Goal: Information Seeking & Learning: Learn about a topic

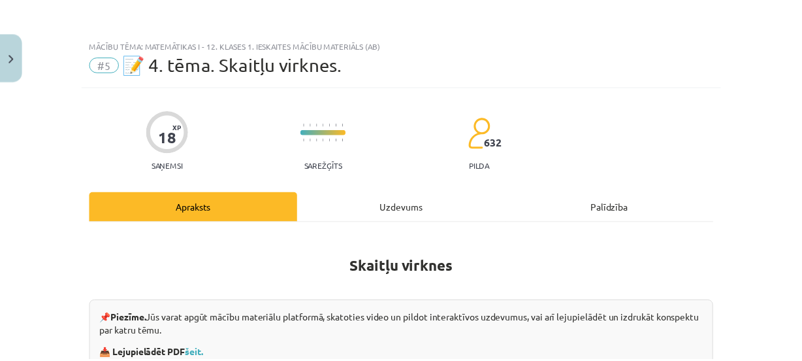
scroll to position [178, 0]
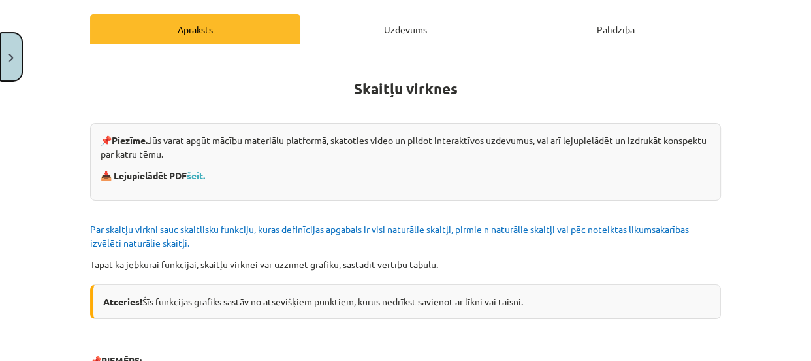
click at [0, 47] on button "Close" at bounding box center [11, 57] width 22 height 48
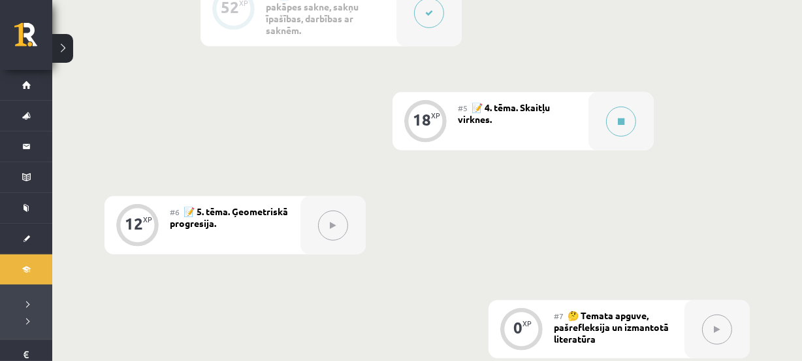
click at [61, 43] on button at bounding box center [62, 48] width 21 height 29
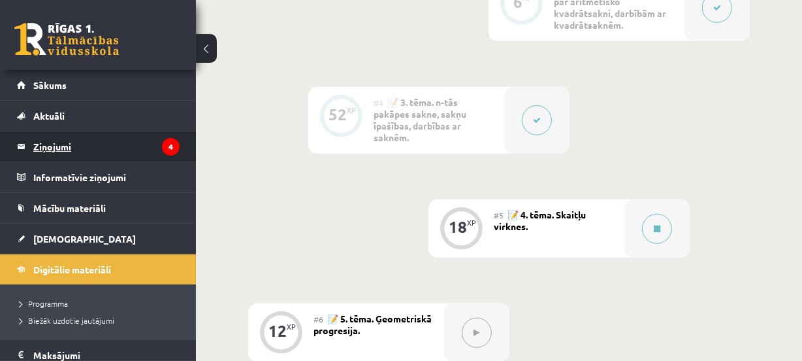
click at [162, 146] on icon "4" at bounding box center [171, 147] width 18 height 18
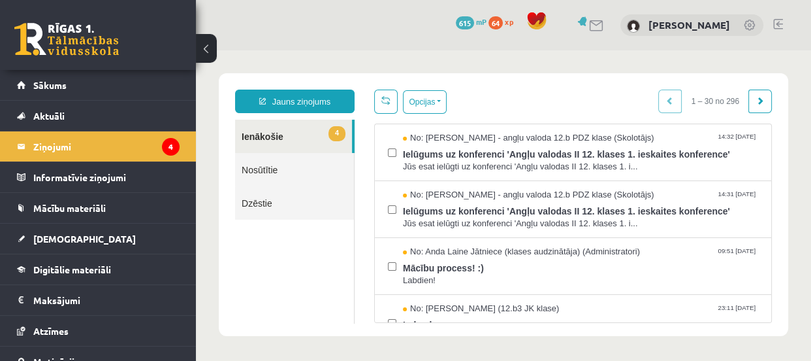
click at [214, 50] on button at bounding box center [206, 48] width 21 height 29
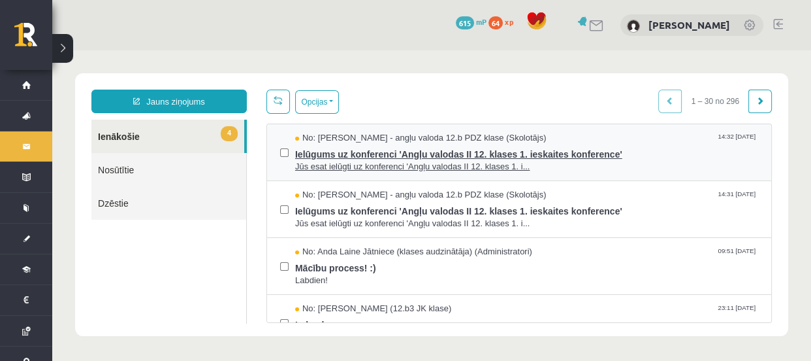
click at [480, 146] on span "Ielūgums uz konferenci 'Angļu valodas II 12. klases 1. ieskaites konference'" at bounding box center [526, 152] width 463 height 16
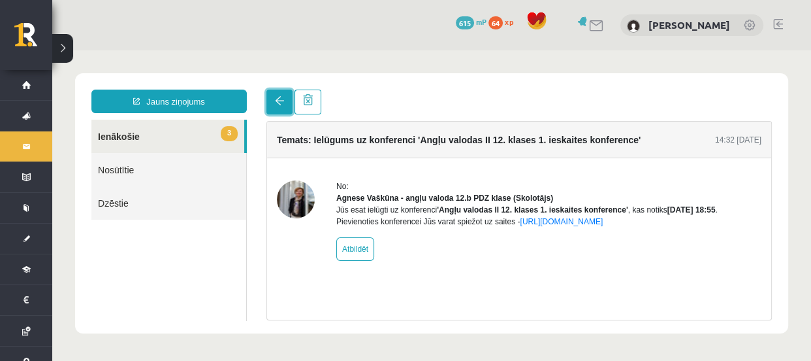
click at [275, 106] on link at bounding box center [280, 101] width 26 height 25
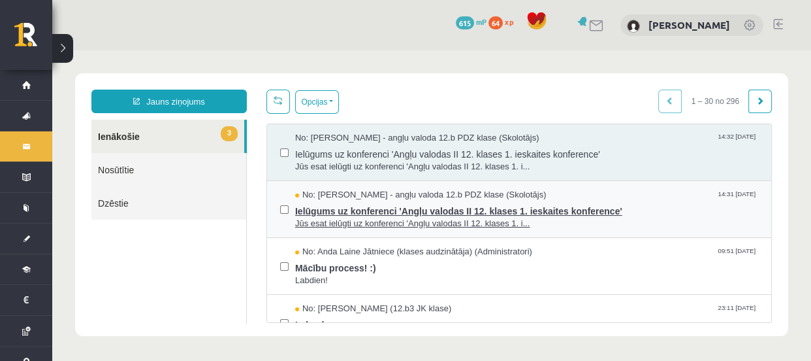
click at [366, 203] on span "Ielūgums uz konferenci 'Angļu valodas II 12. klases 1. ieskaites konference'" at bounding box center [526, 209] width 463 height 16
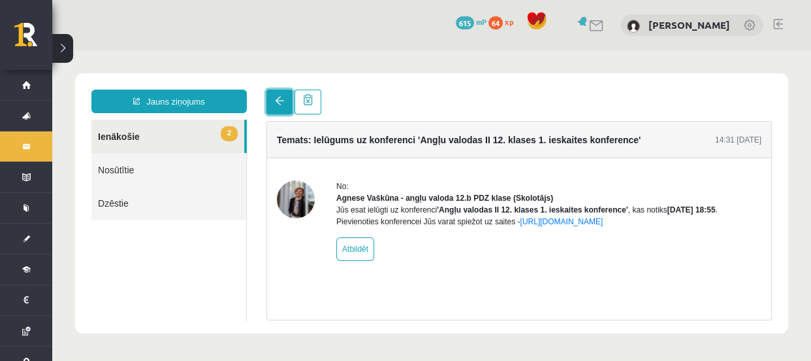
click at [272, 110] on link at bounding box center [280, 101] width 26 height 25
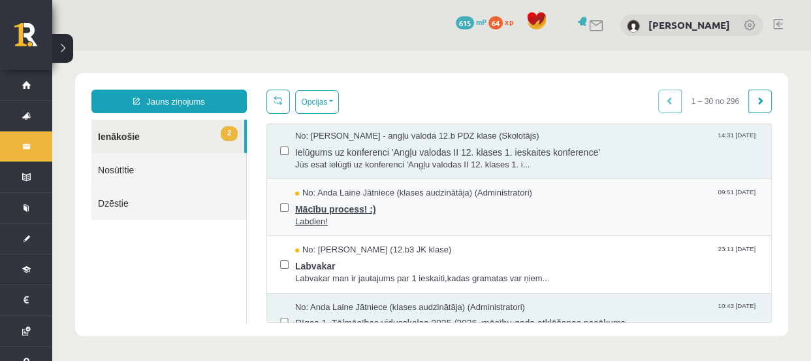
click at [371, 216] on span "Labdien!" at bounding box center [526, 222] width 463 height 12
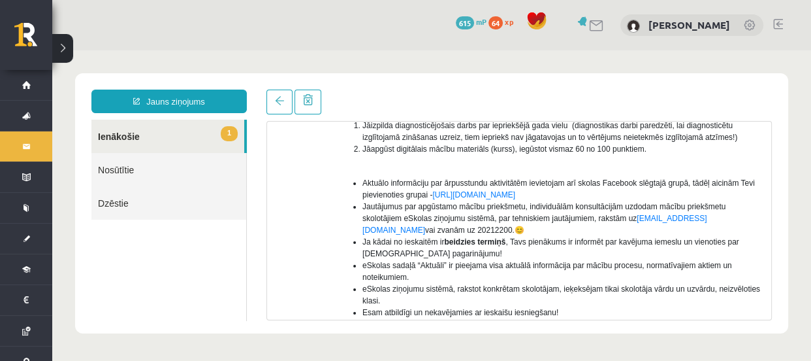
scroll to position [297, 0]
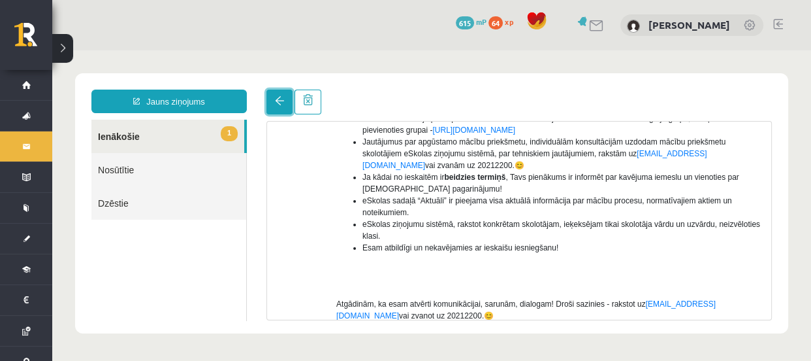
click at [277, 97] on span at bounding box center [279, 100] width 9 height 9
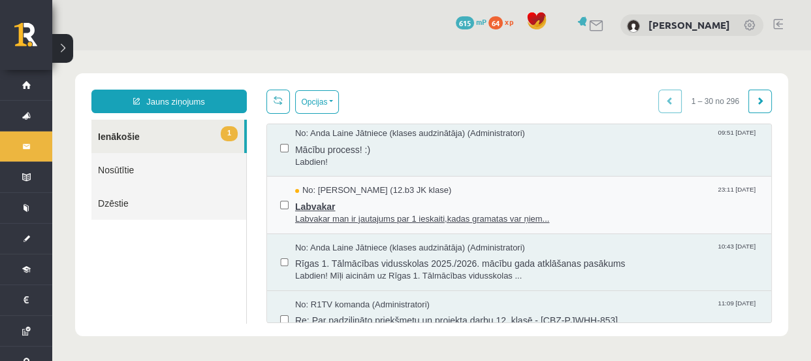
scroll to position [0, 0]
click at [399, 222] on span "Labvakar man ir jautajums par 1 ieskaiti,kadas gramatas var ņiem..." at bounding box center [526, 219] width 463 height 12
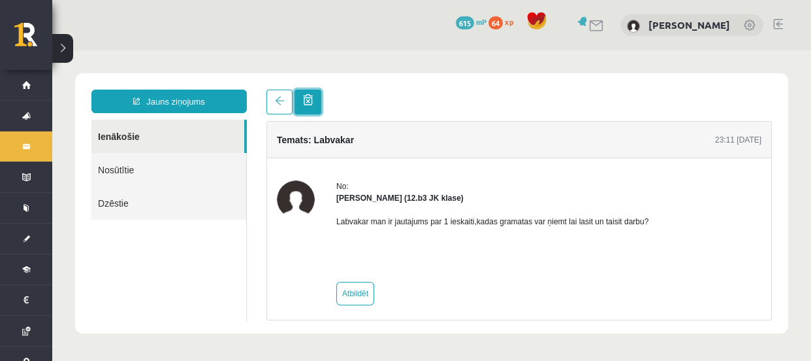
click at [307, 106] on link at bounding box center [308, 101] width 27 height 25
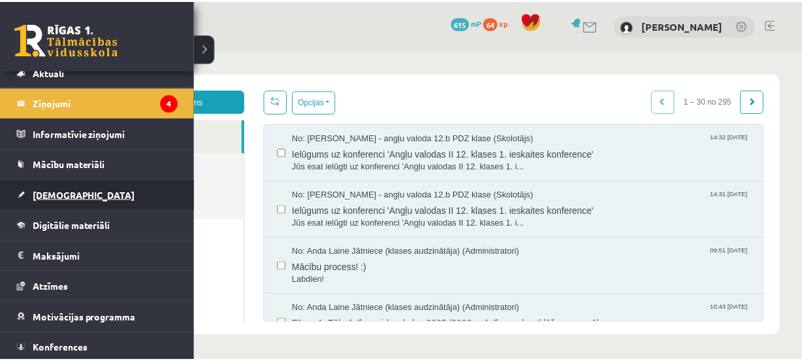
scroll to position [76, 0]
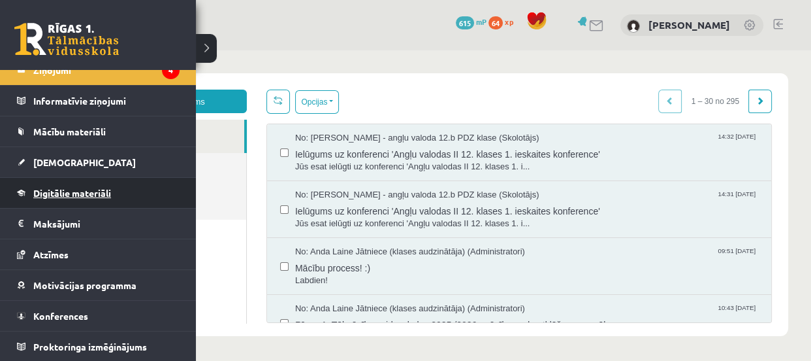
click at [73, 190] on span "Digitālie materiāli" at bounding box center [72, 193] width 78 height 12
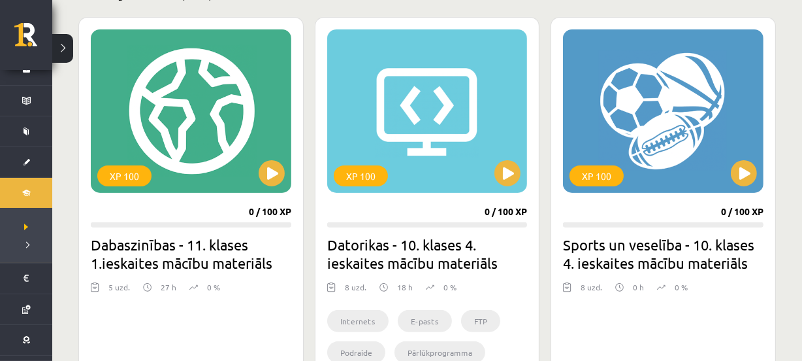
scroll to position [356, 0]
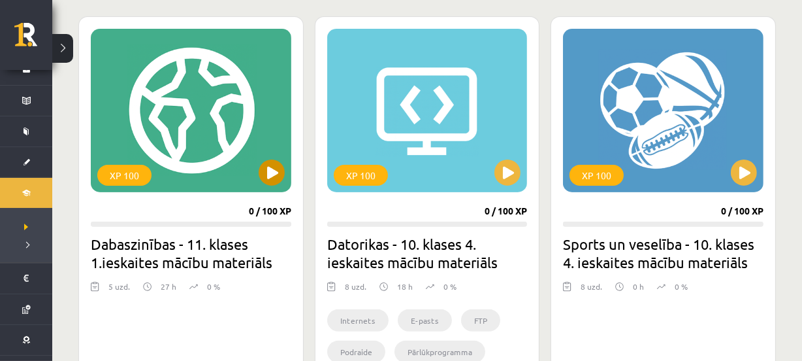
click at [259, 178] on div "XP 100" at bounding box center [191, 110] width 201 height 163
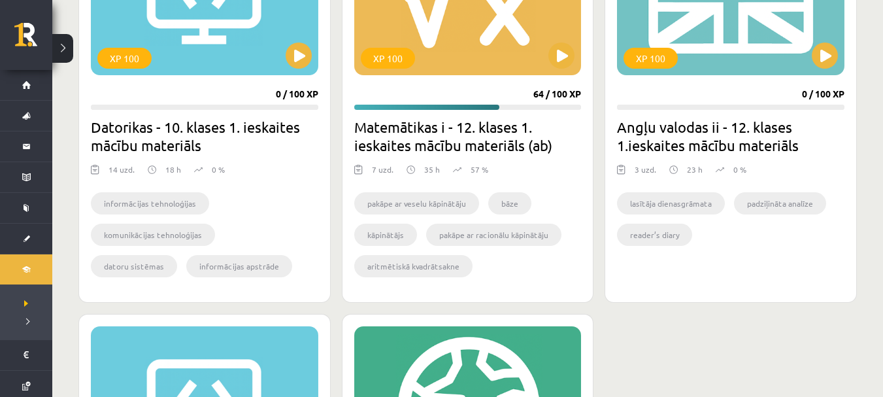
scroll to position [1307, 0]
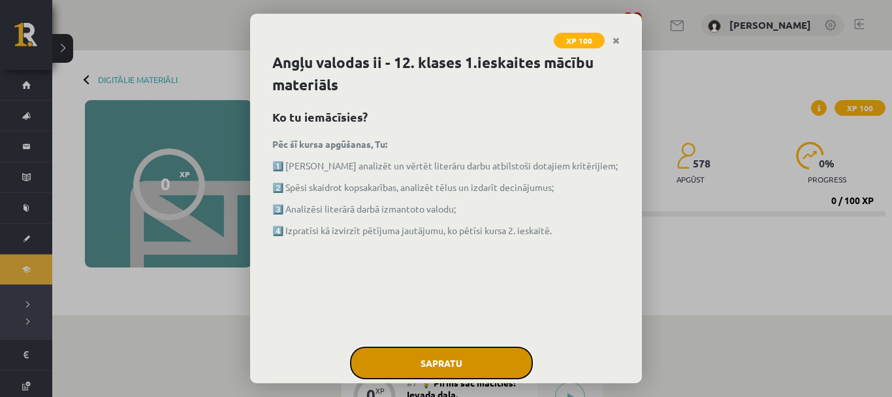
click at [392, 361] on button "Sapratu" at bounding box center [441, 362] width 183 height 33
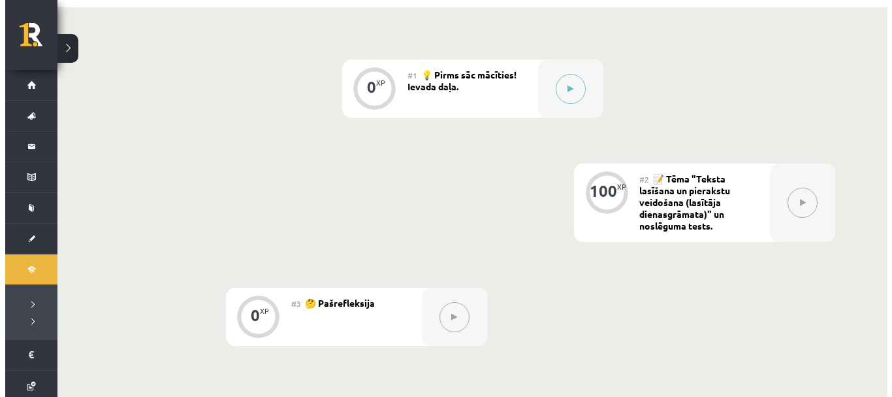
scroll to position [392, 0]
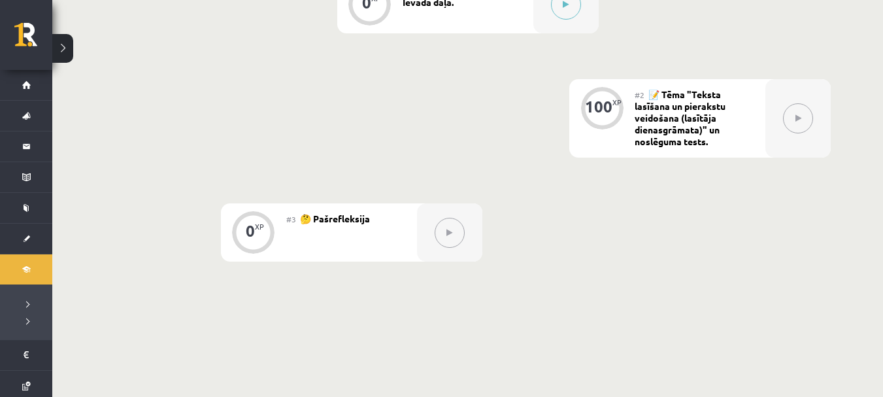
click at [494, 137] on div "0 XP #1 💡 Pirms sāc mācīties! Ievada daļa. 100 XP #2 📝 Tēma "Teksta lasīšana un…" at bounding box center [468, 118] width 726 height 286
click at [554, 11] on button at bounding box center [566, 5] width 30 height 30
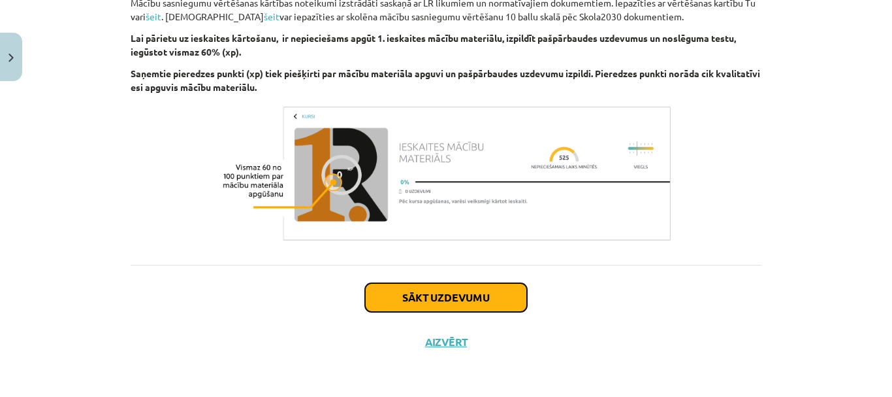
click at [462, 295] on button "Sākt uzdevumu" at bounding box center [446, 297] width 162 height 29
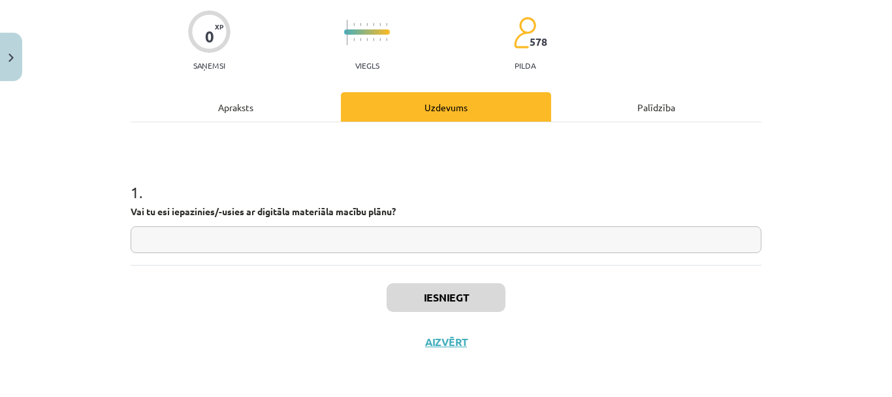
scroll to position [33, 0]
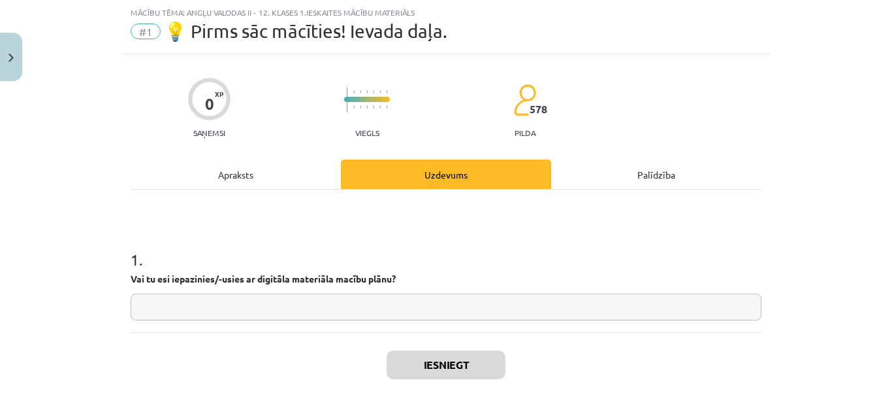
click at [462, 301] on input "text" at bounding box center [446, 306] width 631 height 27
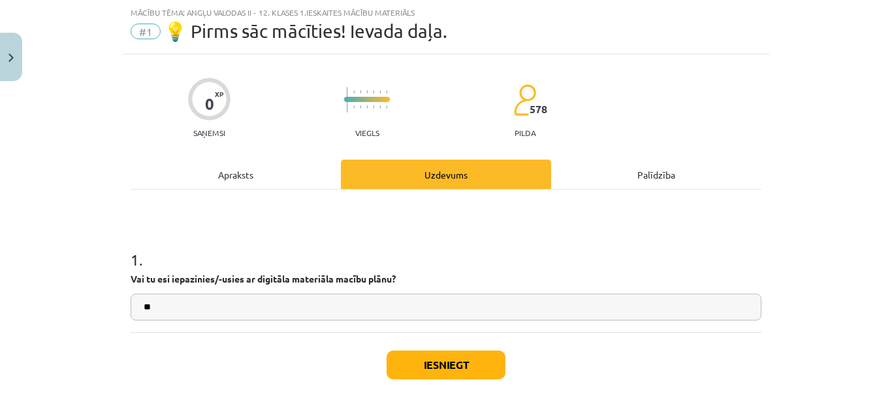
type input "**"
click at [455, 360] on button "Iesniegt" at bounding box center [446, 364] width 119 height 29
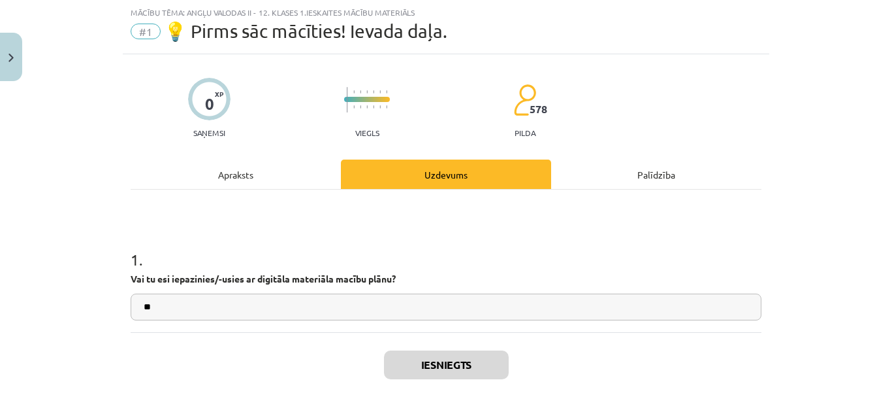
scroll to position [393, 0]
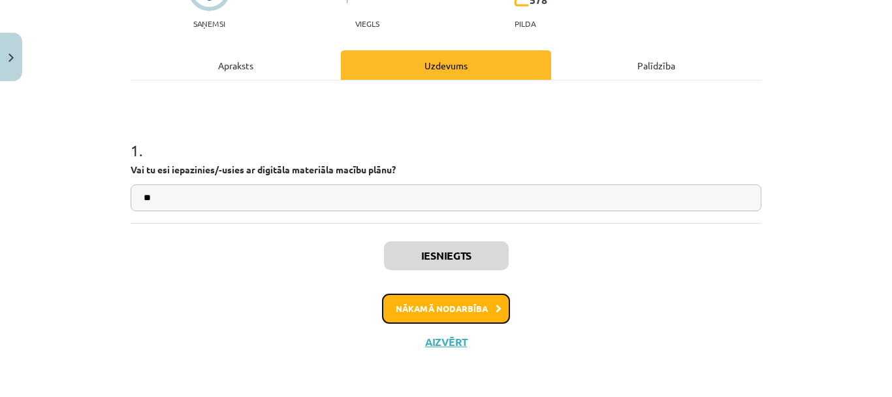
click at [475, 296] on button "Nākamā nodarbība" at bounding box center [446, 308] width 128 height 30
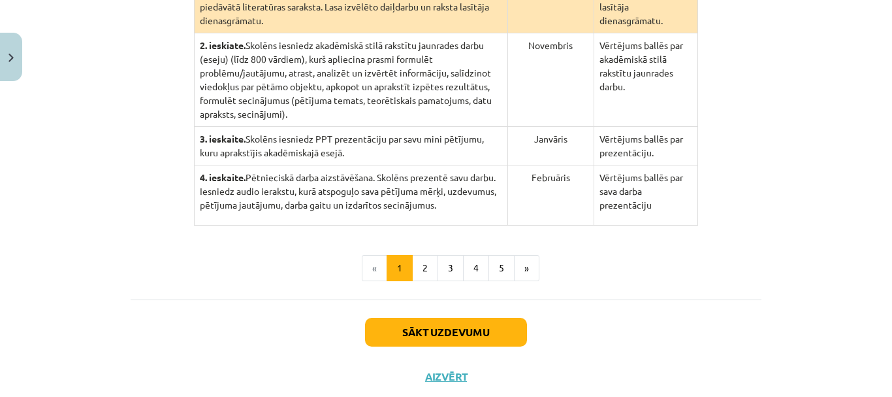
scroll to position [419, 0]
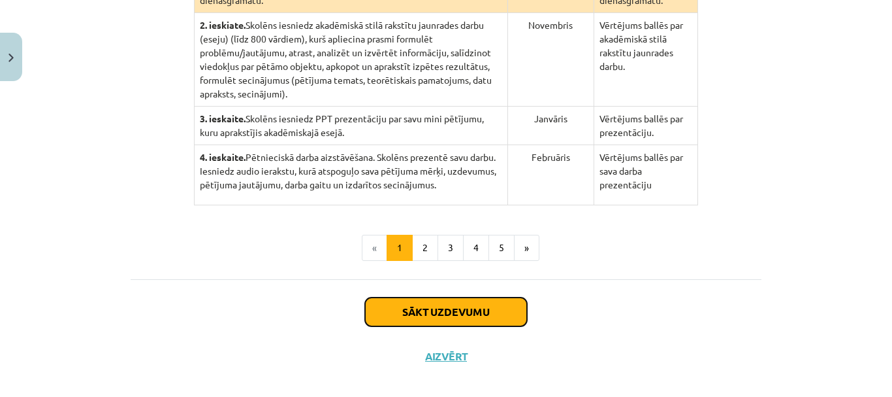
click at [437, 300] on button "Sākt uzdevumu" at bounding box center [446, 311] width 162 height 29
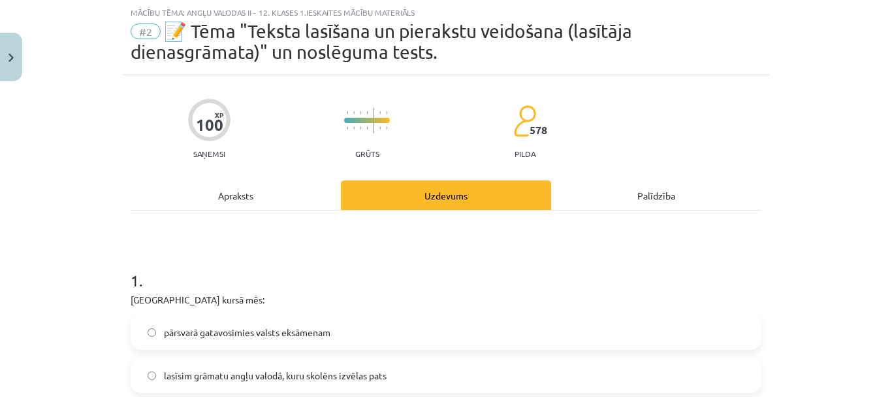
scroll to position [98, 0]
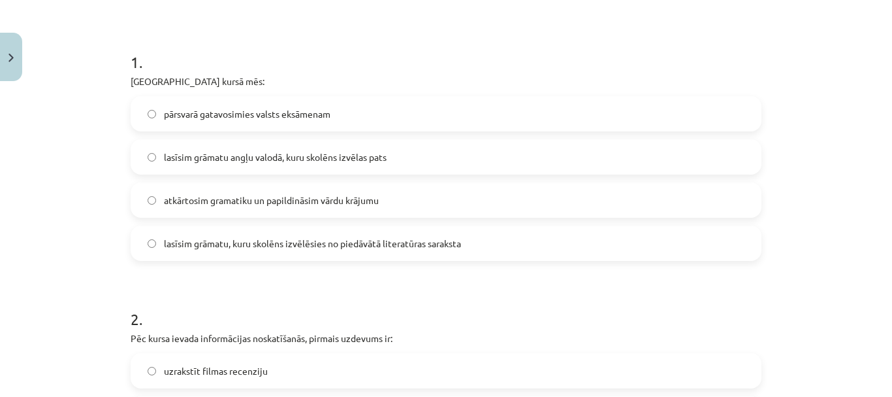
scroll to position [229, 0]
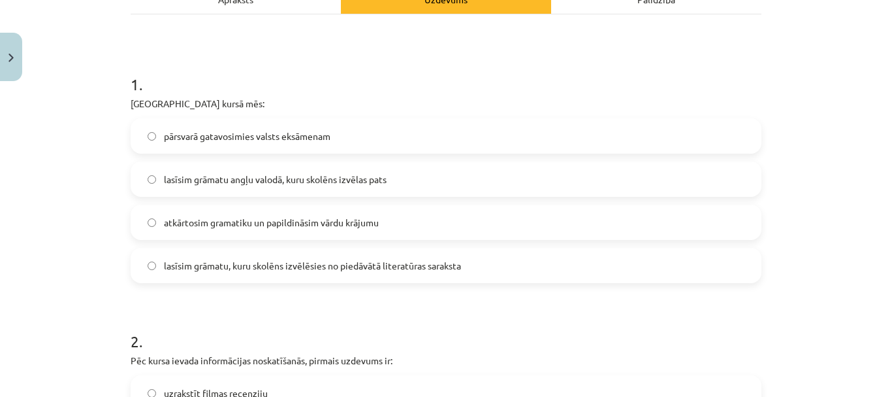
click at [380, 270] on span "lasīsim grāmatu, kuru skolēns izvēlēsies no piedāvātā literatūras saraksta" at bounding box center [312, 266] width 297 height 14
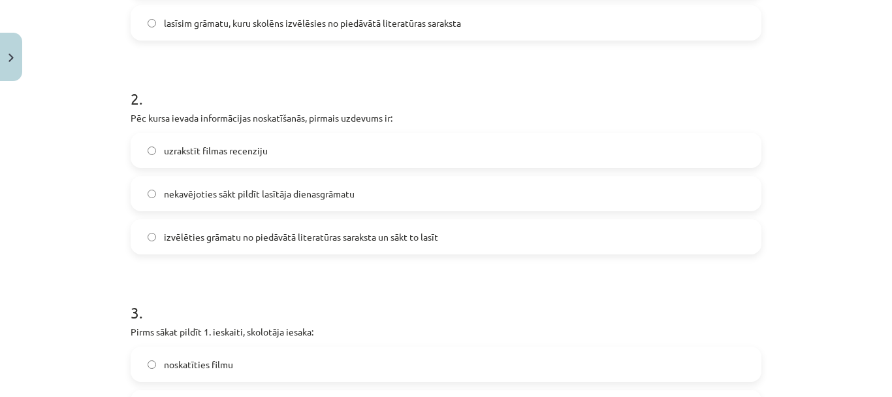
scroll to position [490, 0]
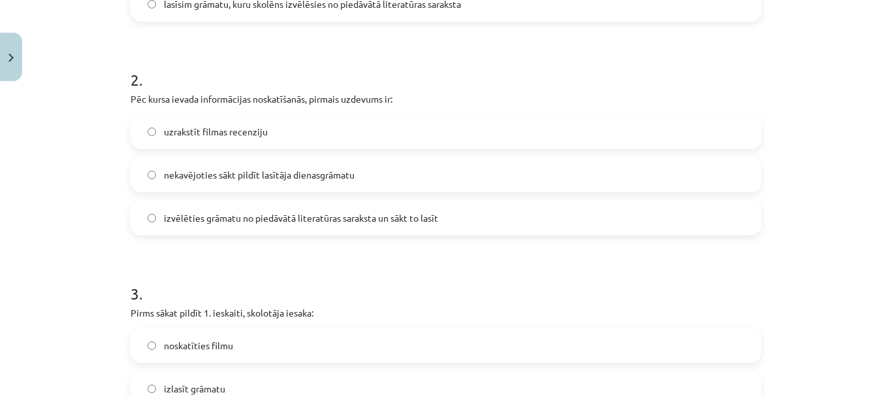
click at [441, 231] on label "izvēlēties grāmatu no piedāvātā literatūras saraksta un sākt to lasīt" at bounding box center [446, 217] width 628 height 33
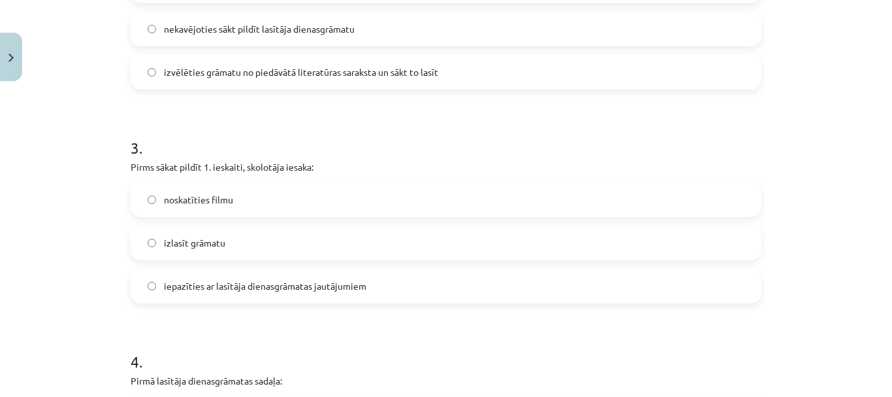
scroll to position [686, 0]
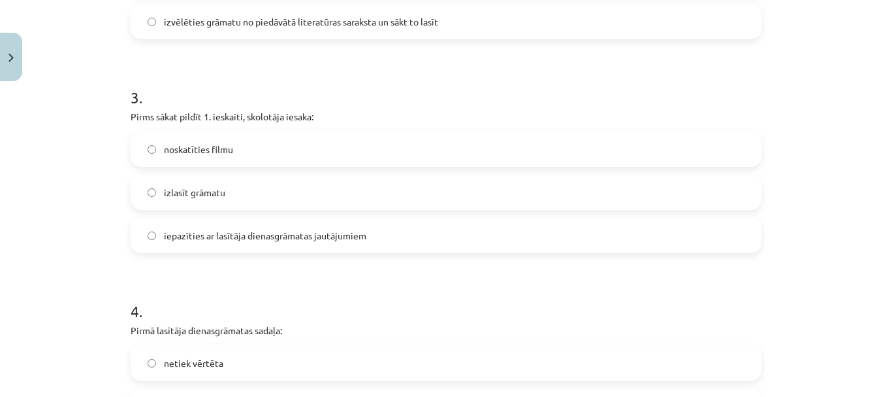
click at [420, 241] on label "iepazīties ar lasītāja dienasgrāmatas jautājumiem" at bounding box center [446, 235] width 628 height 33
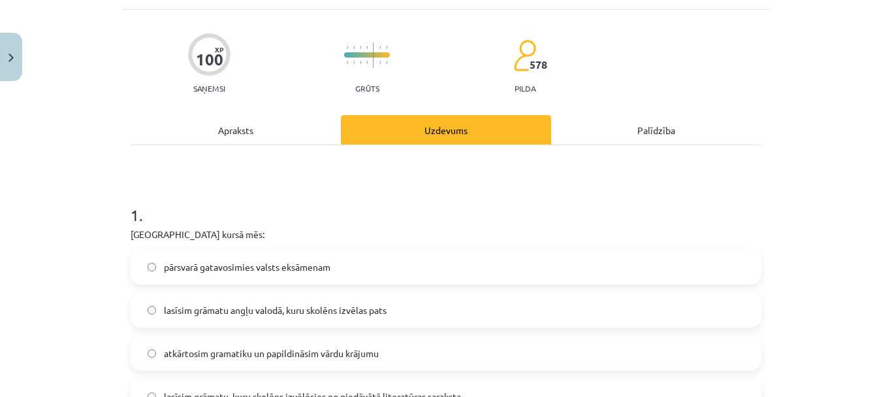
click at [277, 125] on div "Apraksts" at bounding box center [236, 129] width 210 height 29
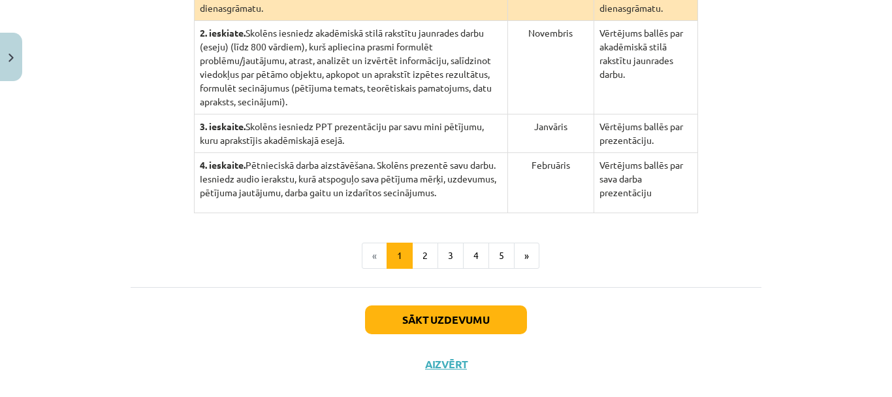
scroll to position [419, 0]
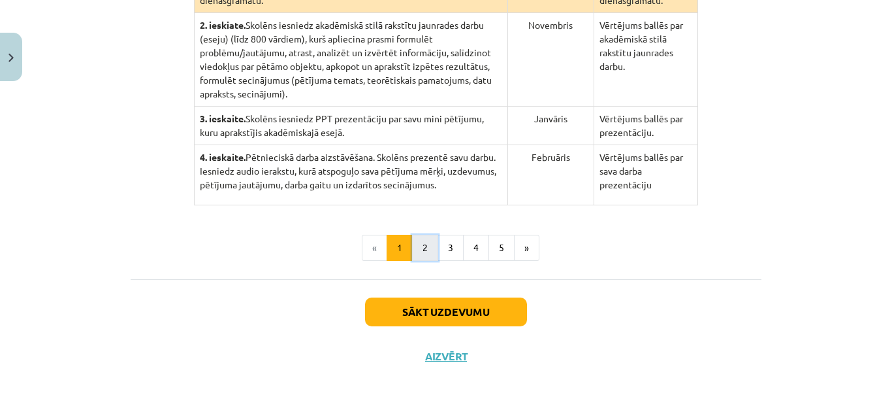
click at [414, 235] on button "2" at bounding box center [425, 248] width 26 height 26
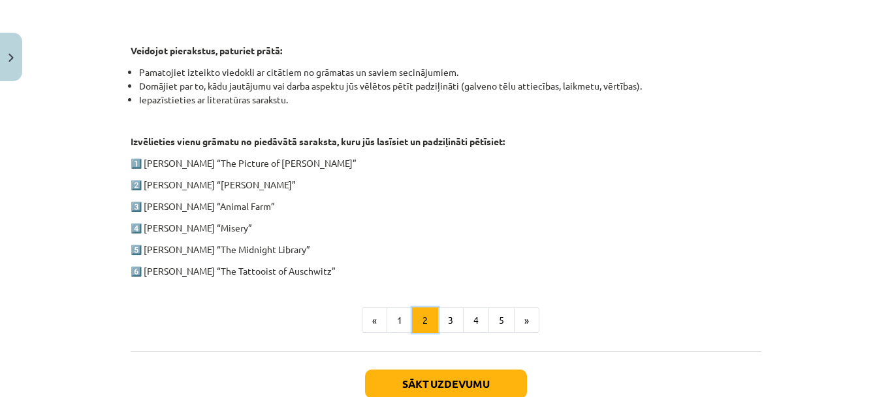
scroll to position [647, 0]
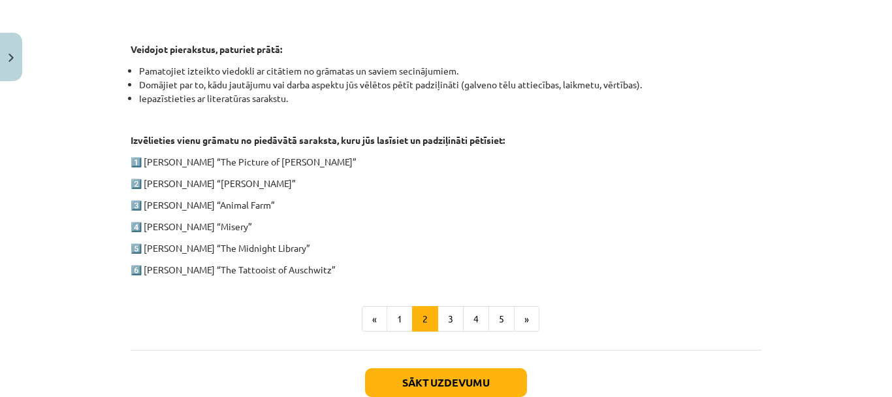
click at [432, 200] on p "3️⃣ [PERSON_NAME] “Animal Farm”" at bounding box center [446, 205] width 631 height 14
click at [443, 313] on button "3" at bounding box center [451, 319] width 26 height 26
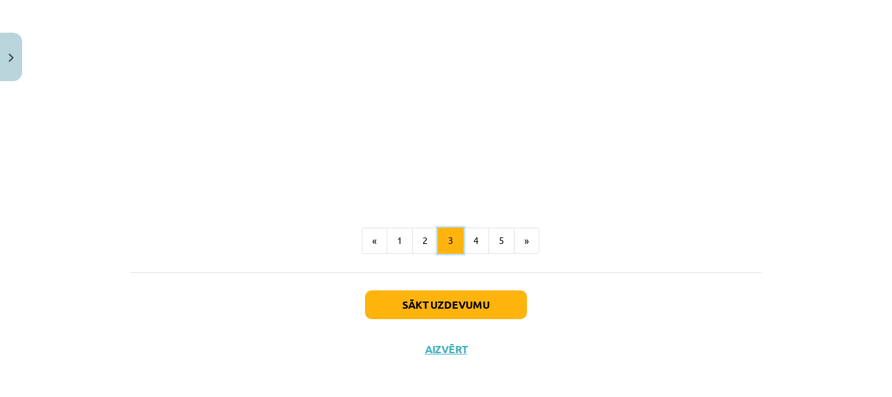
scroll to position [1175, 0]
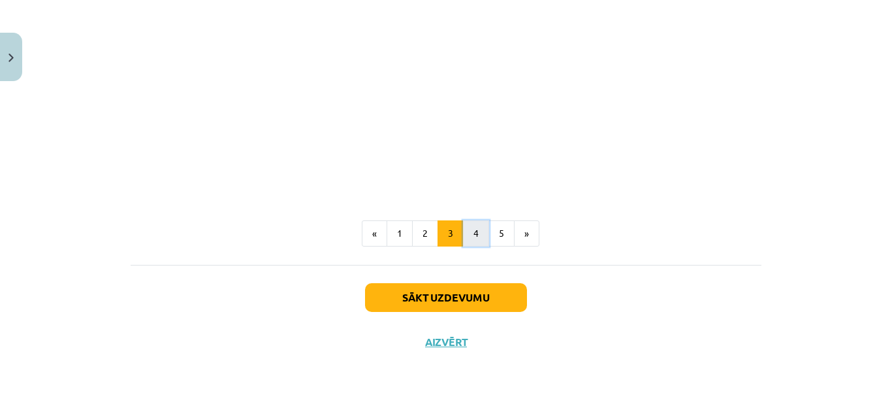
click at [477, 236] on button "4" at bounding box center [476, 233] width 26 height 26
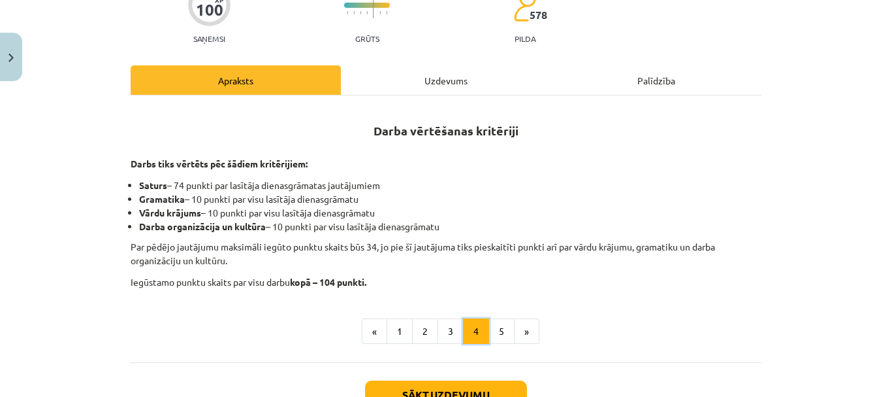
scroll to position [196, 0]
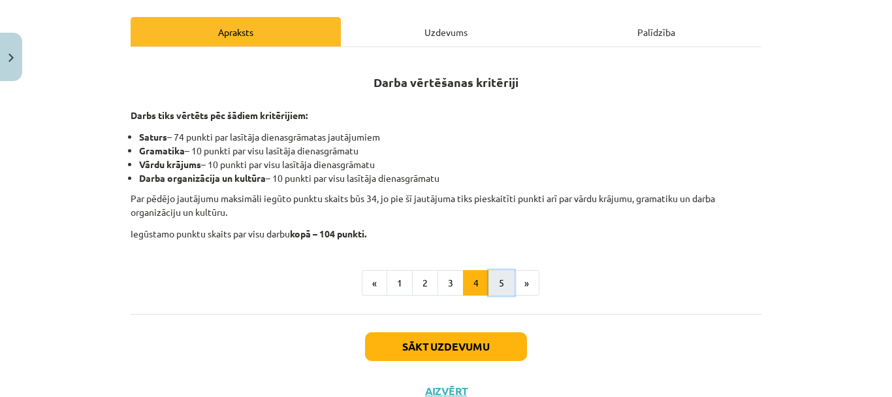
click at [500, 280] on button "5" at bounding box center [502, 283] width 26 height 26
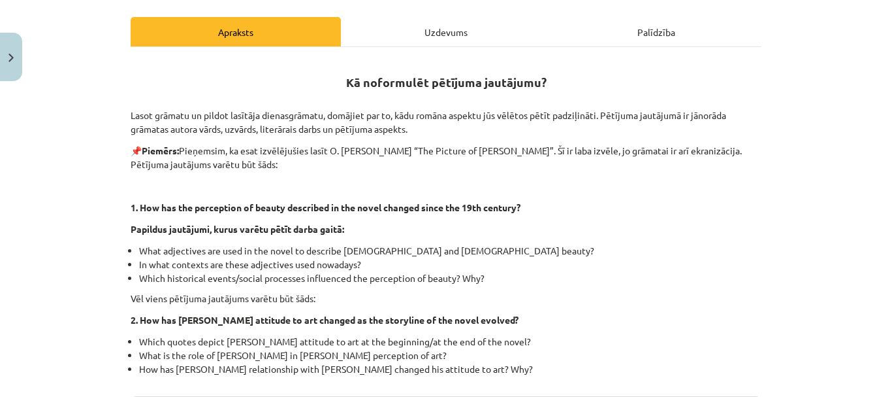
scroll to position [245, 0]
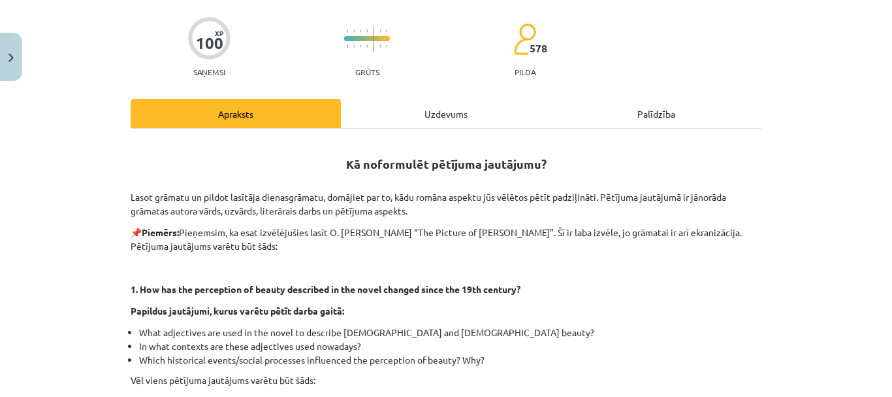
click at [461, 118] on div "Uzdevums" at bounding box center [446, 113] width 210 height 29
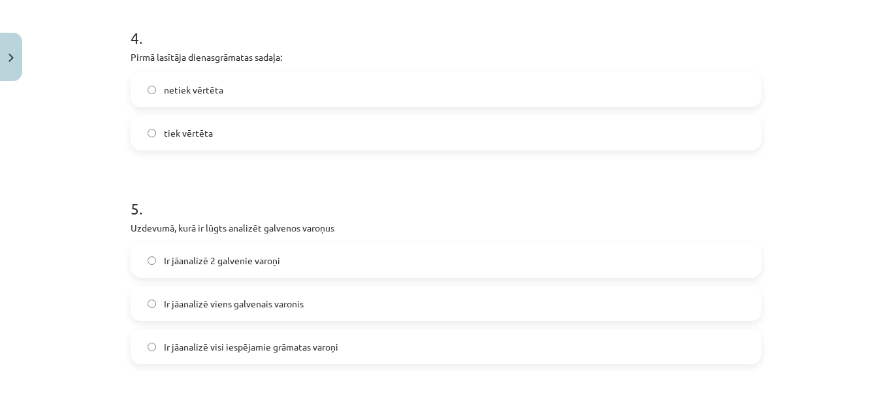
scroll to position [947, 0]
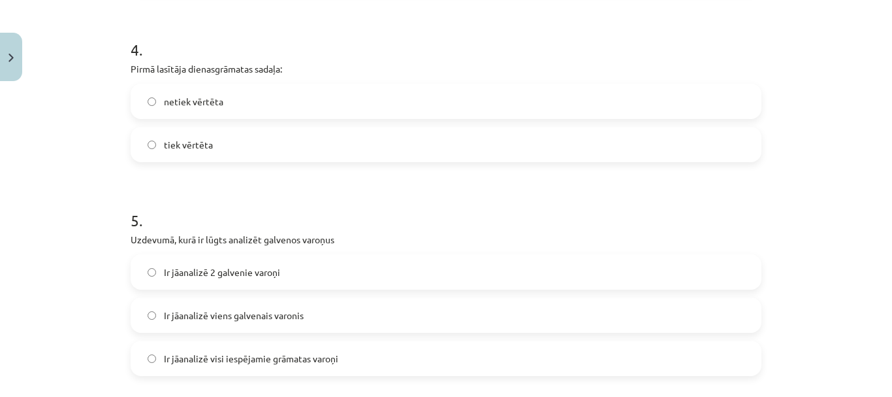
click at [442, 108] on label "netiek vērtēta" at bounding box center [446, 101] width 628 height 33
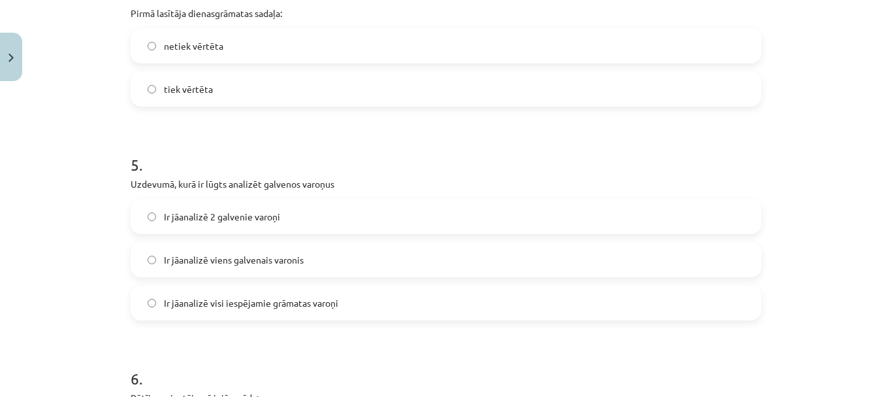
scroll to position [1078, 0]
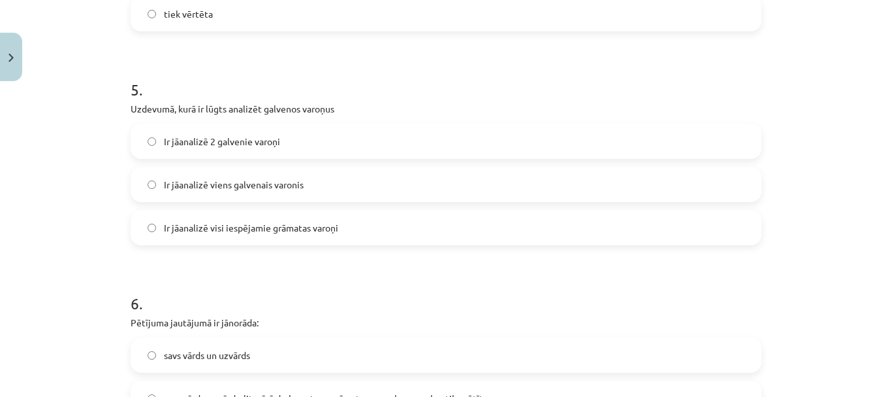
click at [442, 272] on h1 "6 ." at bounding box center [446, 291] width 631 height 41
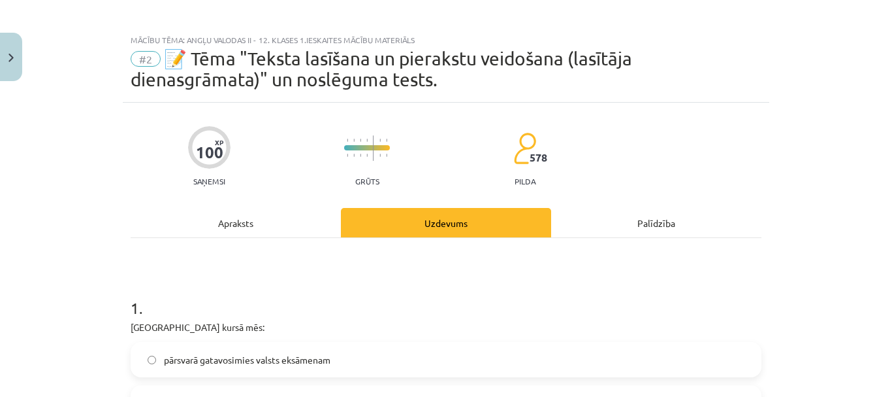
scroll to position [0, 0]
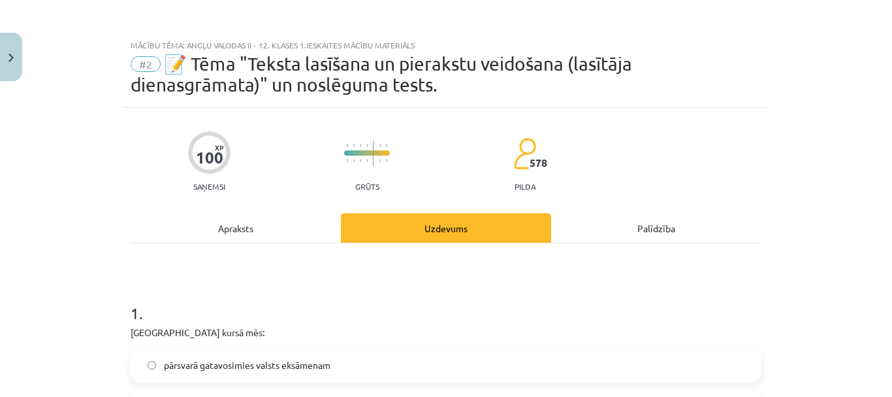
click at [279, 238] on div "Apraksts" at bounding box center [236, 227] width 210 height 29
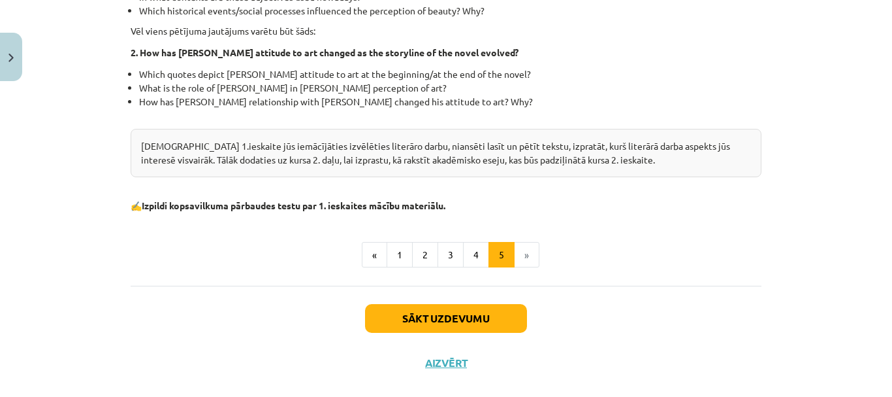
scroll to position [484, 0]
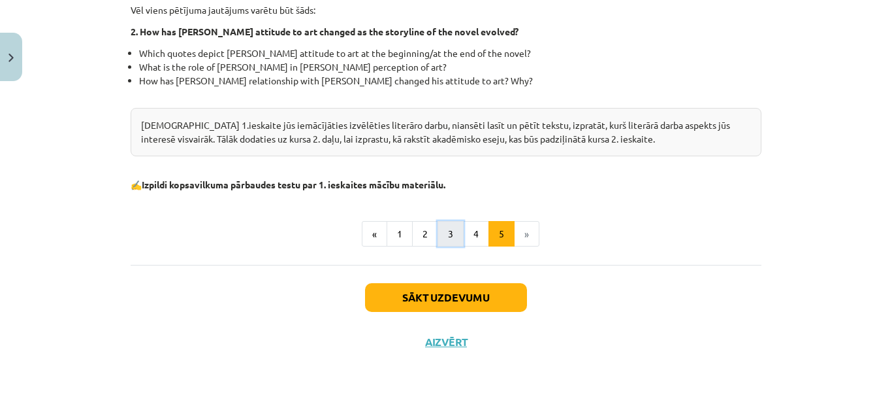
click at [447, 229] on button "3" at bounding box center [451, 234] width 26 height 26
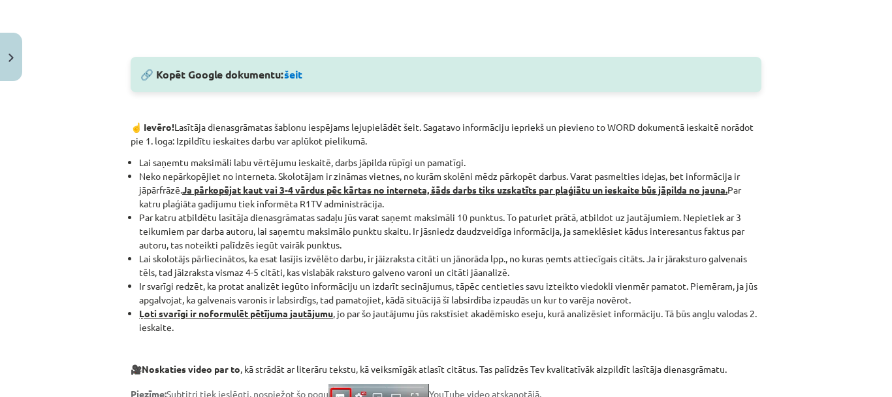
scroll to position [777, 0]
